Goal: Information Seeking & Learning: Learn about a topic

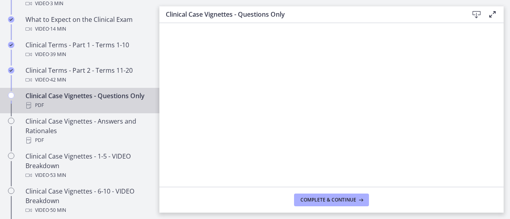
click at [500, 189] on footer "Complete & continue" at bounding box center [331, 200] width 344 height 26
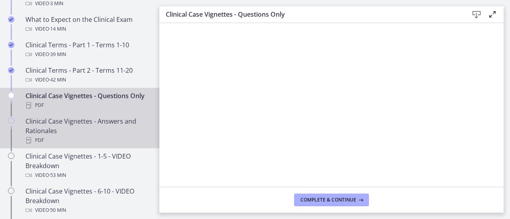
click at [99, 145] on div "Clinical Case Vignettes - Answers and Rationales PDF" at bounding box center [87, 131] width 124 height 29
click at [85, 110] on div "PDF" at bounding box center [87, 106] width 124 height 10
click at [117, 143] on div "Clinical Case Vignettes - Answers and Rationales PDF" at bounding box center [87, 131] width 124 height 29
click at [82, 110] on div "PDF" at bounding box center [87, 106] width 124 height 10
click at [98, 145] on div "Clinical Case Vignettes - Answers and Rationales PDF" at bounding box center [87, 131] width 124 height 29
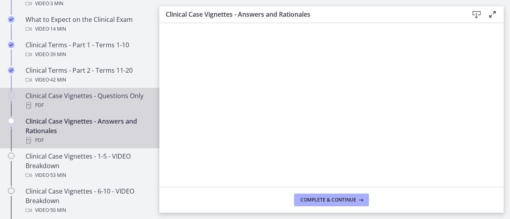
click at [103, 110] on div "PDF" at bounding box center [87, 106] width 124 height 10
click at [87, 145] on div "PDF" at bounding box center [87, 141] width 124 height 10
click at [104, 105] on div "Clinical Case Vignettes - Questions Only PDF" at bounding box center [87, 100] width 124 height 19
click at [109, 139] on div "Clinical Case Vignettes - Answers and Rationales PDF" at bounding box center [87, 131] width 124 height 29
click at [88, 105] on div "Clinical Case Vignettes - Questions Only PDF" at bounding box center [87, 100] width 124 height 19
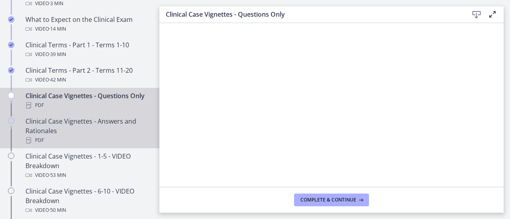
click at [81, 145] on div "PDF" at bounding box center [87, 141] width 124 height 10
click at [122, 107] on div "Clinical Case Vignettes - Questions Only PDF" at bounding box center [87, 100] width 124 height 19
drag, startPoint x: 102, startPoint y: 150, endPoint x: 112, endPoint y: 149, distance: 10.8
click at [102, 145] on div "Clinical Case Vignettes - Answers and Rationales PDF" at bounding box center [87, 131] width 124 height 29
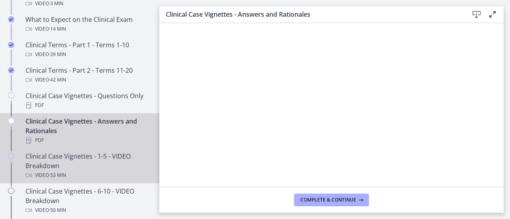
click at [115, 172] on div "Clinical Case Vignettes - 1-5 - VIDEO Breakdown Video · 53 min" at bounding box center [87, 166] width 124 height 29
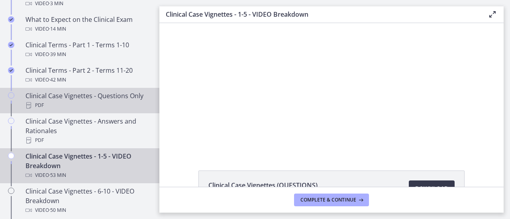
click at [115, 105] on div "Clinical Case Vignettes - Questions Only PDF" at bounding box center [87, 100] width 124 height 19
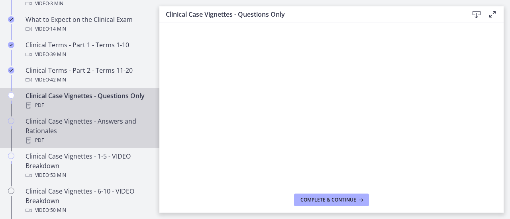
click at [119, 145] on div "Clinical Case Vignettes - Answers and Rationales PDF" at bounding box center [87, 131] width 124 height 29
click at [92, 110] on div "PDF" at bounding box center [87, 106] width 124 height 10
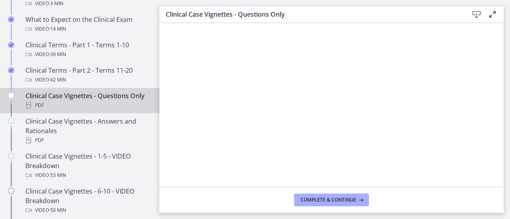
click at [503, 40] on main "Clinical Case Vignettes - Questions Only Download Enable fullscreen Complete & …" at bounding box center [334, 109] width 350 height 219
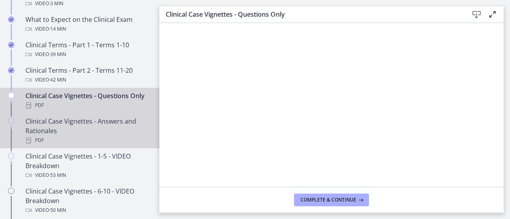
click at [123, 145] on div "Clinical Case Vignettes - Answers and Rationales PDF" at bounding box center [87, 131] width 124 height 29
click at [68, 109] on div "PDF" at bounding box center [87, 106] width 124 height 10
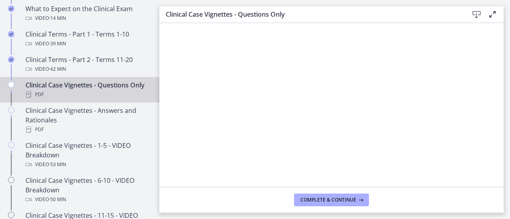
scroll to position [451, 0]
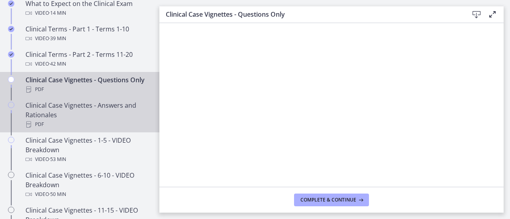
click at [98, 129] on div "Clinical Case Vignettes - Answers and Rationales PDF" at bounding box center [87, 115] width 124 height 29
click at [96, 93] on div "PDF" at bounding box center [87, 90] width 124 height 10
click at [103, 133] on link "Clinical Case Vignettes - Answers and Rationales PDF" at bounding box center [79, 115] width 159 height 35
click at [79, 94] on div "PDF" at bounding box center [87, 90] width 124 height 10
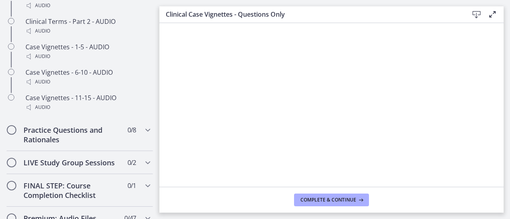
scroll to position [706, 0]
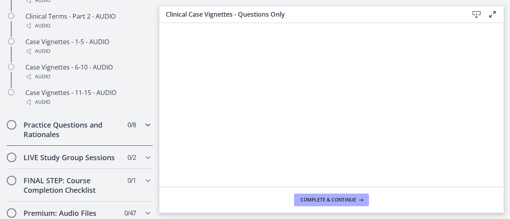
click at [143, 130] on icon "Chapters" at bounding box center [148, 125] width 10 height 10
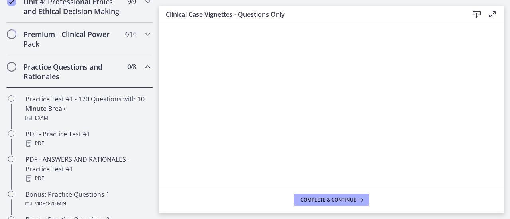
scroll to position [322, 0]
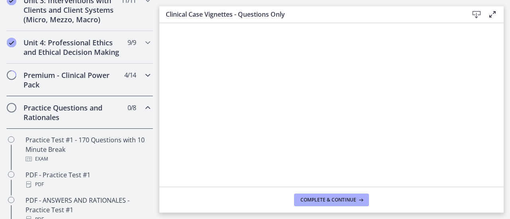
click at [143, 80] on icon "Chapters" at bounding box center [148, 75] width 10 height 10
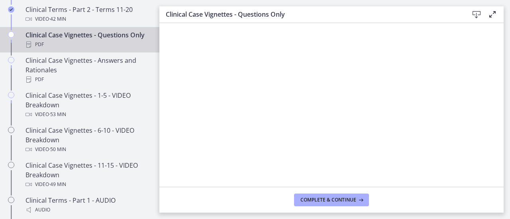
scroll to position [498, 0]
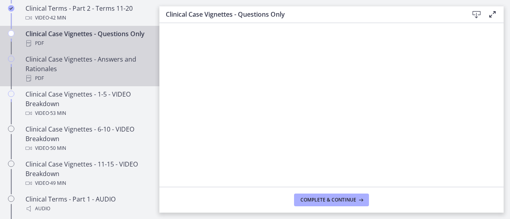
click at [61, 83] on div "Clinical Case Vignettes - Answers and Rationales PDF" at bounding box center [87, 69] width 124 height 29
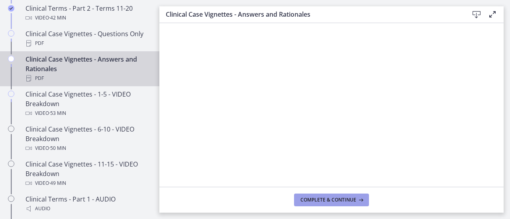
click at [322, 201] on span "Complete & continue" at bounding box center [328, 200] width 56 height 6
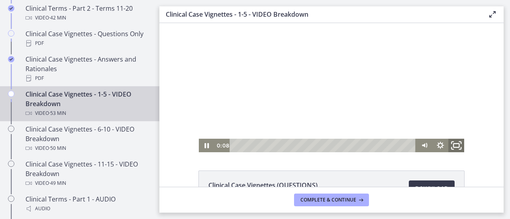
click at [453, 148] on rect "Fullscreen" at bounding box center [456, 146] width 6 height 4
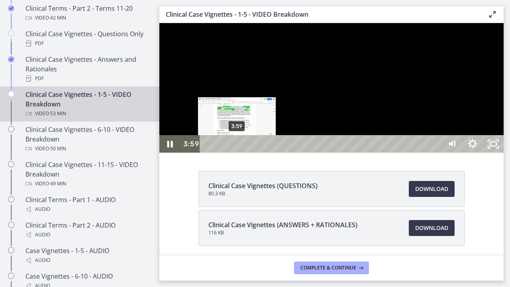
drag, startPoint x: 221, startPoint y: 300, endPoint x: 238, endPoint y: 300, distance: 17.1
click at [238, 147] on div "Playbar" at bounding box center [237, 144] width 6 height 6
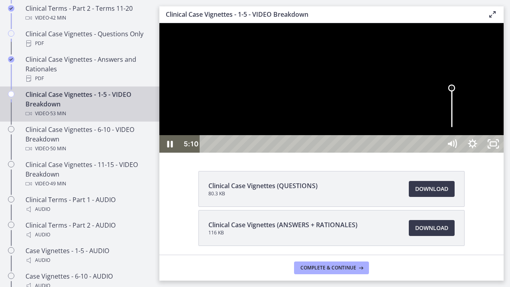
drag, startPoint x: 617, startPoint y: 255, endPoint x: 615, endPoint y: 245, distance: 9.7
click at [455, 92] on div "Volume" at bounding box center [451, 87] width 7 height 7
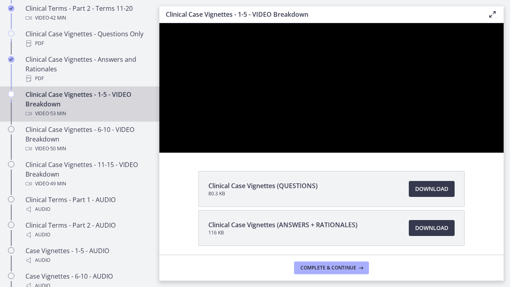
click at [503, 152] on div at bounding box center [331, 87] width 344 height 129
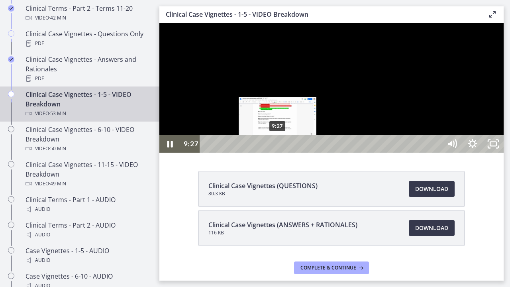
drag, startPoint x: 268, startPoint y: 301, endPoint x: 278, endPoint y: 301, distance: 10.3
click at [278, 147] on div "Playbar" at bounding box center [277, 144] width 6 height 6
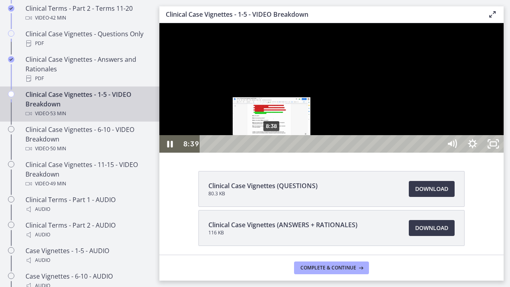
drag, startPoint x: 278, startPoint y: 301, endPoint x: 272, endPoint y: 301, distance: 6.0
click at [272, 147] on div "Playbar" at bounding box center [271, 144] width 6 height 6
click at [275, 147] on div "Playbar" at bounding box center [274, 144] width 6 height 6
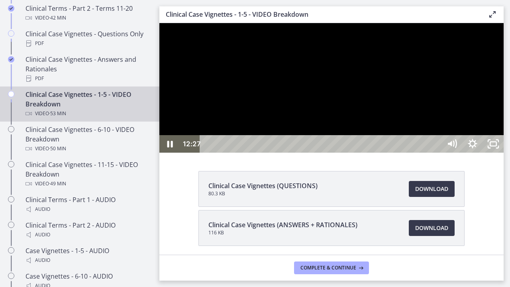
drag, startPoint x: 596, startPoint y: 235, endPoint x: 593, endPoint y: 247, distance: 12.4
click at [503, 152] on div at bounding box center [331, 87] width 344 height 129
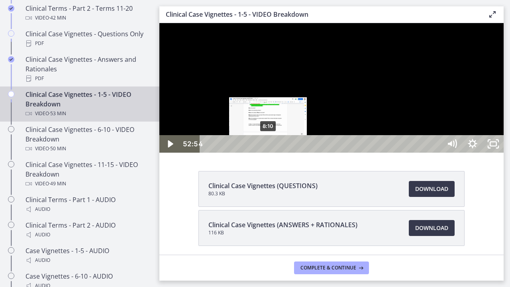
click at [268, 152] on div "8:10" at bounding box center [321, 144] width 229 height 18
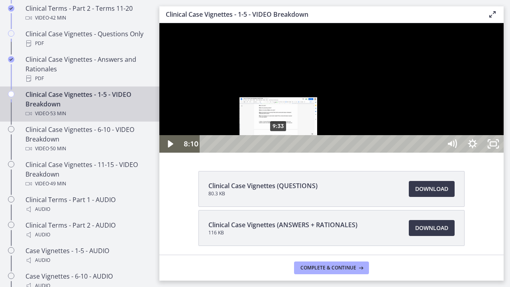
click at [280, 152] on div "9:33" at bounding box center [321, 144] width 229 height 18
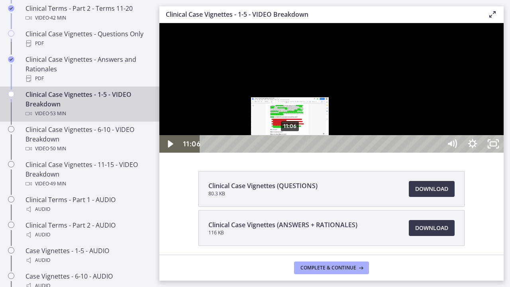
click at [290, 152] on div "11:06" at bounding box center [321, 144] width 229 height 18
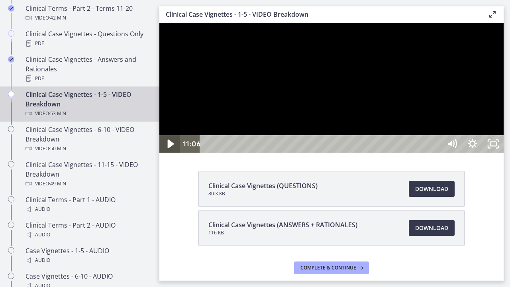
click at [165, 154] on icon "Play Video" at bounding box center [170, 143] width 25 height 21
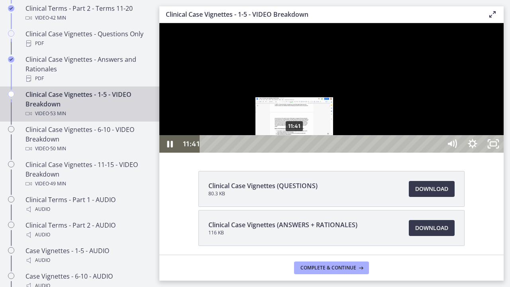
click at [295, 152] on div "11:41" at bounding box center [321, 144] width 229 height 18
click at [300, 152] on div "12:23" at bounding box center [321, 144] width 229 height 18
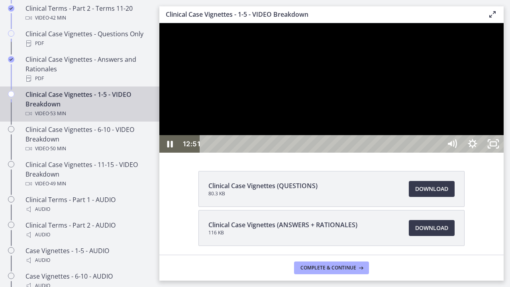
drag, startPoint x: 568, startPoint y: 220, endPoint x: 564, endPoint y: 236, distance: 17.0
click at [503, 152] on div at bounding box center [331, 87] width 344 height 129
click at [500, 152] on div at bounding box center [331, 87] width 344 height 129
click at [503, 152] on icon "Unfullscreen" at bounding box center [492, 144] width 21 height 18
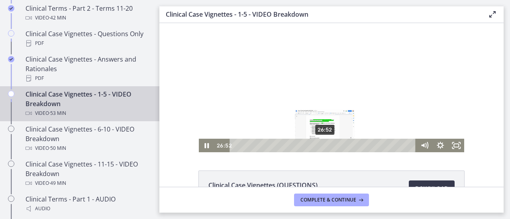
drag, startPoint x: 303, startPoint y: 146, endPoint x: 325, endPoint y: 146, distance: 21.9
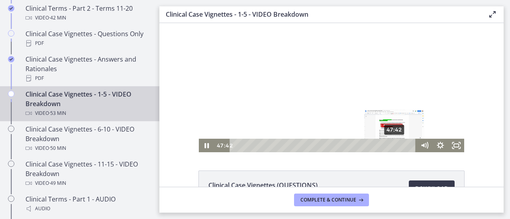
click at [392, 142] on div "47:42" at bounding box center [323, 146] width 177 height 14
click at [456, 151] on icon "Fullscreen" at bounding box center [456, 146] width 16 height 14
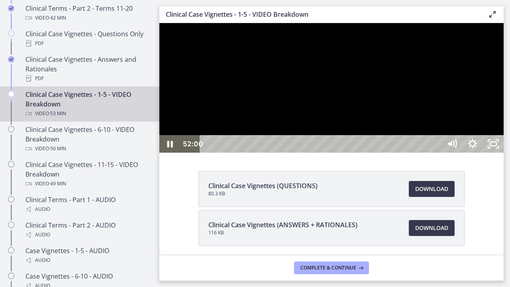
drag, startPoint x: 570, startPoint y: 299, endPoint x: 596, endPoint y: 300, distance: 26.7
drag, startPoint x: 596, startPoint y: 300, endPoint x: 613, endPoint y: 301, distance: 16.7
click at [503, 152] on div "52:54 52:54" at bounding box center [331, 144] width 344 height 18
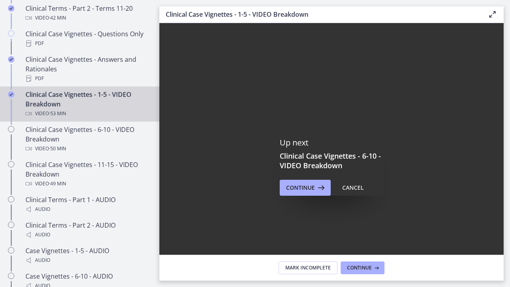
click at [503, 181] on div "Click for sound @keyframes VOLUME_SMALL_WAVE_FLASH { 0% { opacity: 0; } 33% { o…" at bounding box center [331, 147] width 344 height 248
click at [413, 41] on div "Click for sound @keyframes VOLUME_SMALL_WAVE_FLASH { 0% { opacity: 0; } 33% { o…" at bounding box center [331, 147] width 344 height 248
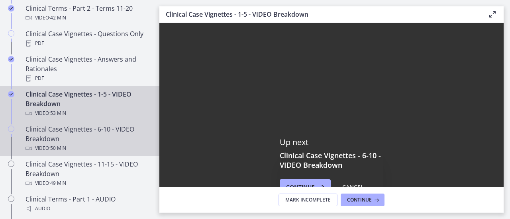
click at [99, 146] on div "Clinical Case Vignettes - 6-10 - VIDEO Breakdown Video · 50 min" at bounding box center [87, 139] width 124 height 29
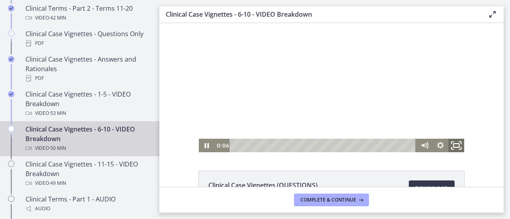
click at [454, 148] on icon "Fullscreen" at bounding box center [455, 146] width 19 height 16
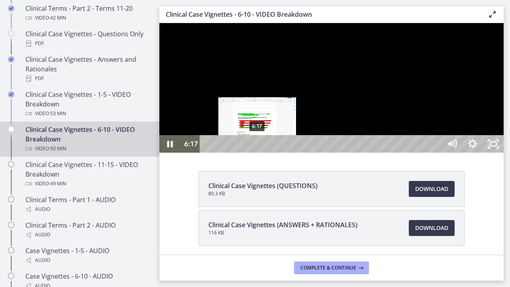
click at [259, 152] on div "6:17" at bounding box center [321, 144] width 229 height 18
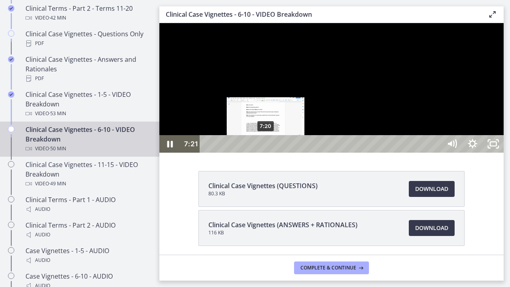
drag, startPoint x: 259, startPoint y: 301, endPoint x: 266, endPoint y: 301, distance: 7.2
click at [266, 147] on div "Playbar" at bounding box center [265, 144] width 6 height 6
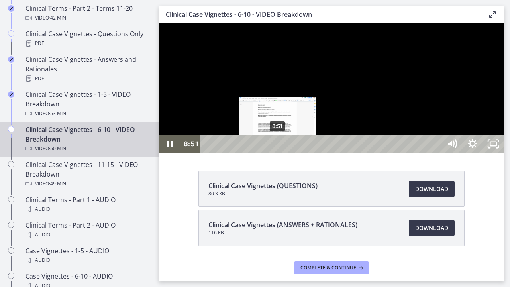
drag, startPoint x: 266, startPoint y: 301, endPoint x: 278, endPoint y: 301, distance: 11.9
click at [278, 147] on div "Playbar" at bounding box center [277, 144] width 6 height 6
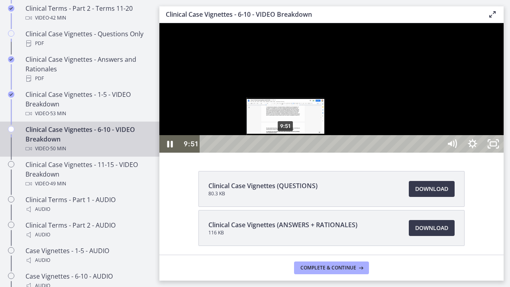
drag, startPoint x: 278, startPoint y: 301, endPoint x: 287, endPoint y: 301, distance: 9.6
click at [287, 147] on div "Playbar" at bounding box center [285, 144] width 6 height 6
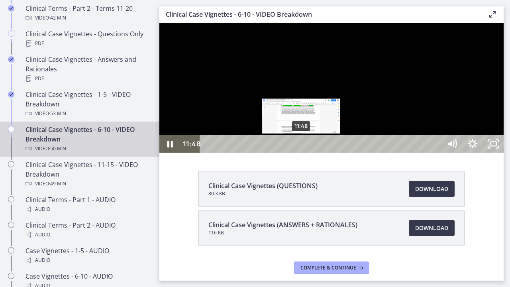
drag, startPoint x: 295, startPoint y: 301, endPoint x: 303, endPoint y: 301, distance: 7.2
click at [303, 147] on div "Playbar" at bounding box center [301, 144] width 6 height 6
drag, startPoint x: 303, startPoint y: 301, endPoint x: 312, endPoint y: 301, distance: 10.0
click at [310, 147] on div "Playbar" at bounding box center [307, 144] width 6 height 6
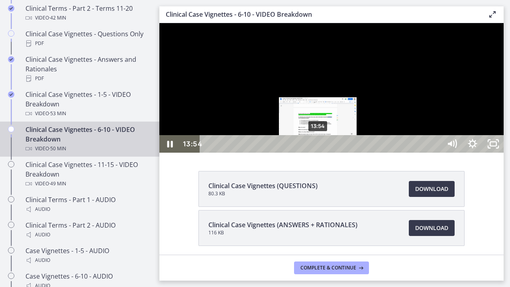
drag, startPoint x: 312, startPoint y: 301, endPoint x: 320, endPoint y: 301, distance: 7.6
click at [320, 147] on div "Playbar" at bounding box center [317, 144] width 6 height 6
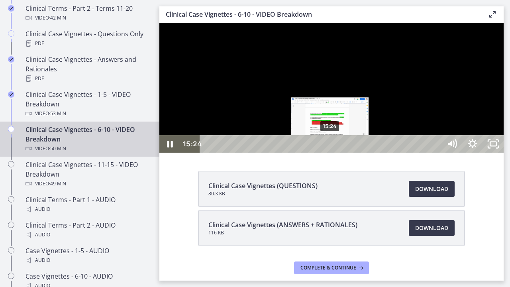
drag, startPoint x: 320, startPoint y: 301, endPoint x: 330, endPoint y: 301, distance: 10.0
click at [330, 147] on div "Playbar" at bounding box center [329, 144] width 6 height 6
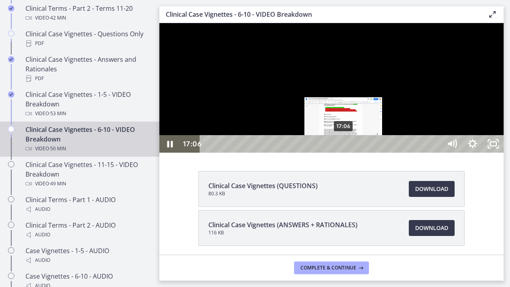
click at [344, 152] on div "17:06" at bounding box center [321, 144] width 229 height 18
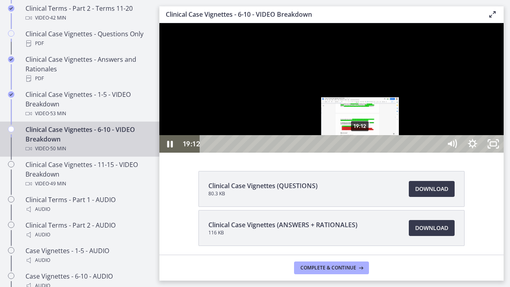
drag, startPoint x: 332, startPoint y: 301, endPoint x: 361, endPoint y: 302, distance: 29.1
click at [361, 147] on div "Playbar" at bounding box center [360, 144] width 6 height 6
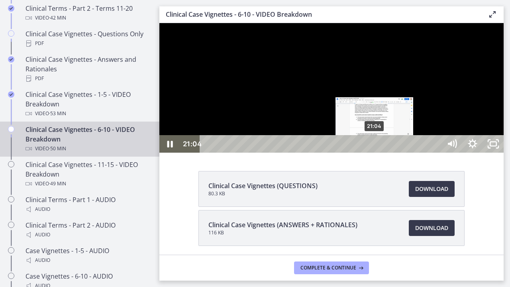
drag, startPoint x: 361, startPoint y: 302, endPoint x: 375, endPoint y: 302, distance: 13.9
click at [375, 147] on div "Playbar" at bounding box center [374, 144] width 6 height 6
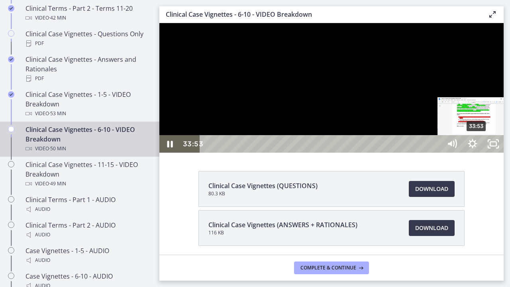
drag, startPoint x: 433, startPoint y: 301, endPoint x: 478, endPoint y: 301, distance: 45.0
click at [478, 147] on div "Playbar" at bounding box center [476, 144] width 6 height 6
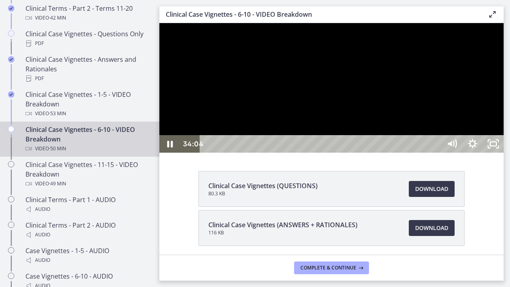
click at [463, 152] on div at bounding box center [331, 87] width 344 height 129
click at [503, 152] on icon "Unfullscreen" at bounding box center [492, 144] width 21 height 18
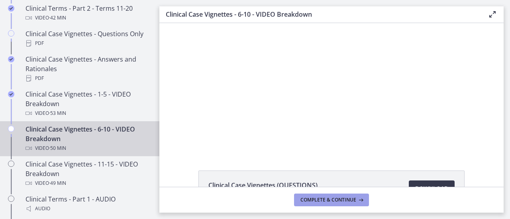
click at [320, 203] on span "Complete & continue" at bounding box center [328, 200] width 56 height 6
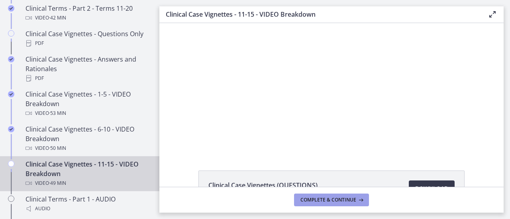
click at [304, 203] on button "Complete & continue" at bounding box center [331, 200] width 75 height 13
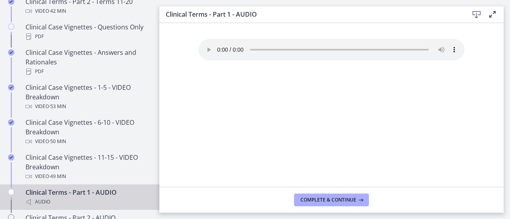
scroll to position [503, 0]
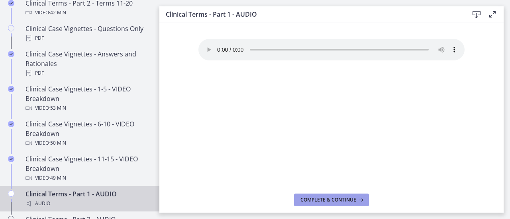
click at [300, 199] on span "Complete & continue" at bounding box center [328, 200] width 56 height 6
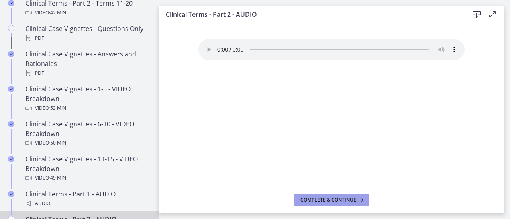
click at [300, 199] on span "Complete & continue" at bounding box center [328, 200] width 56 height 6
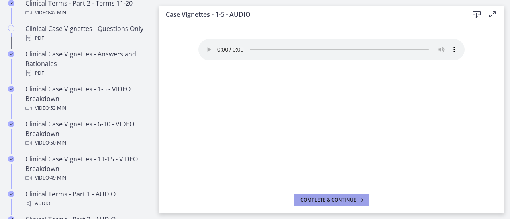
click at [300, 199] on button "Complete & continue" at bounding box center [331, 200] width 75 height 13
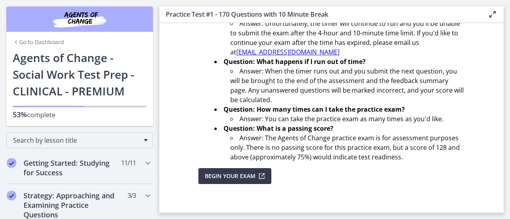
scroll to position [345, 0]
